Goal: Transaction & Acquisition: Book appointment/travel/reservation

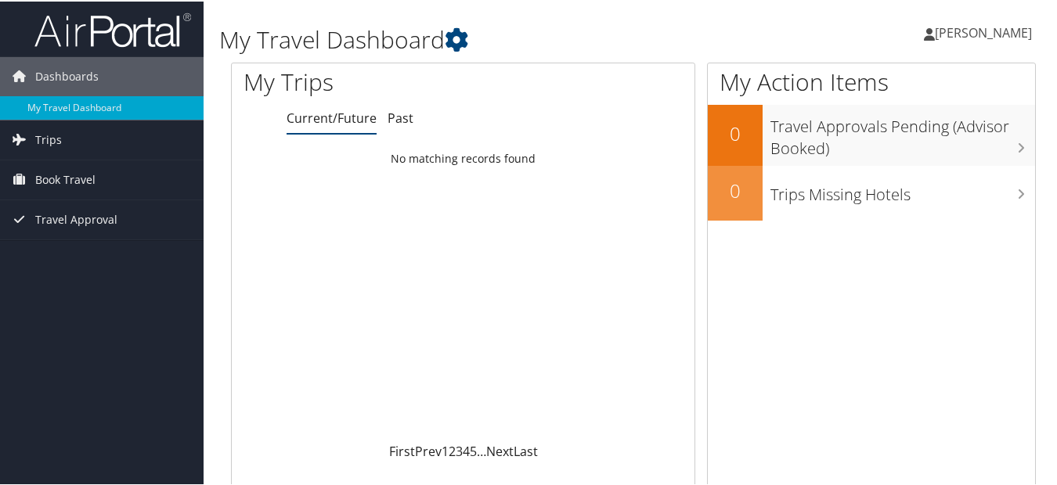
click at [954, 31] on span "[PERSON_NAME]" at bounding box center [983, 31] width 97 height 17
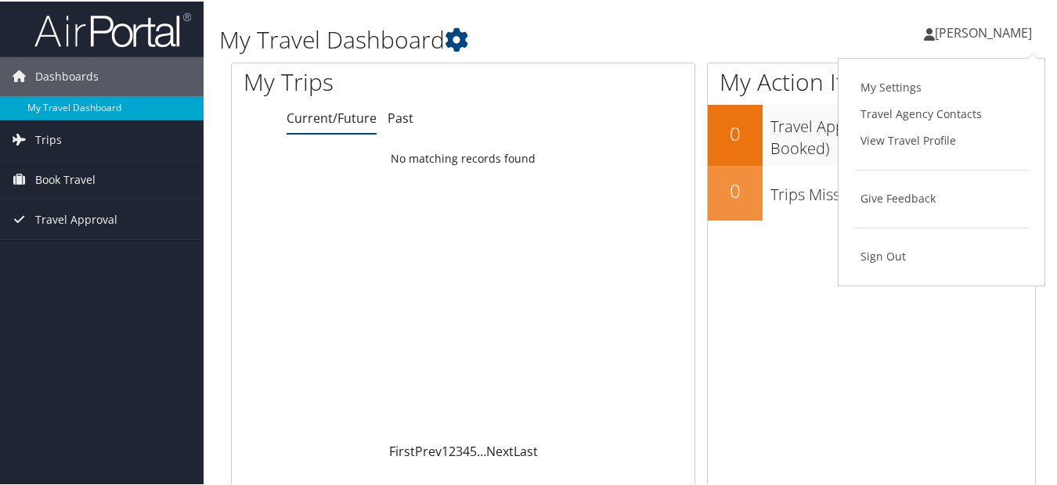
click at [450, 283] on div "Loading... No matching records found" at bounding box center [463, 292] width 463 height 298
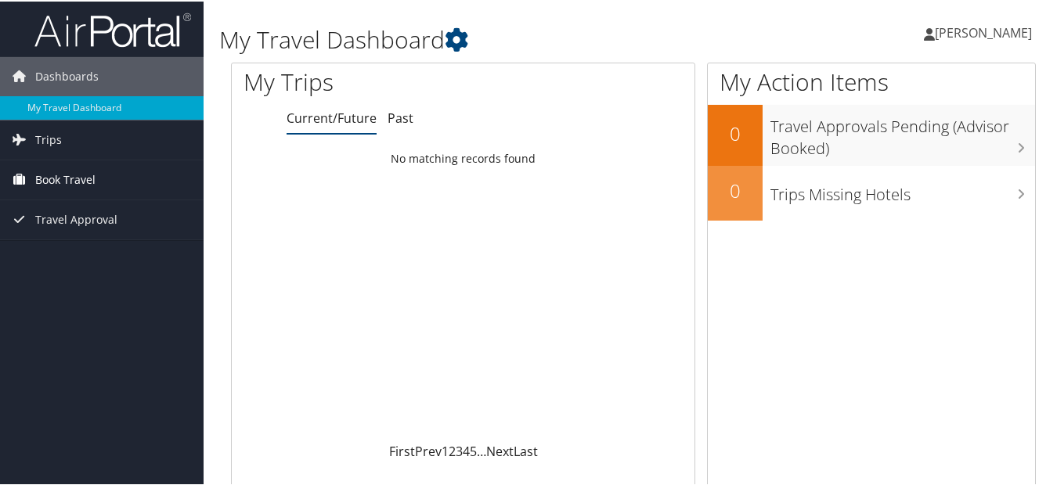
click at [31, 175] on link "Book Travel" at bounding box center [102, 178] width 204 height 39
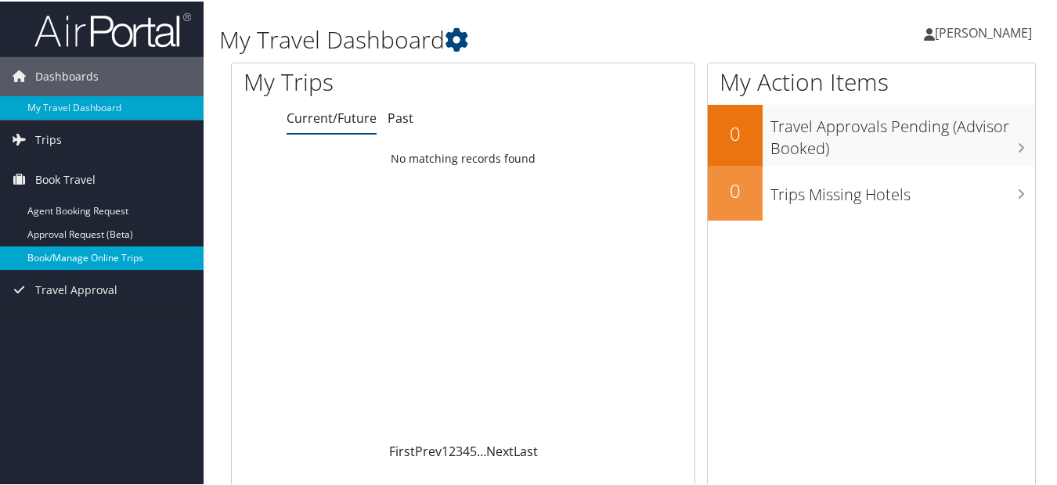
click at [75, 253] on link "Book/Manage Online Trips" at bounding box center [102, 256] width 204 height 23
